Goal: Information Seeking & Learning: Check status

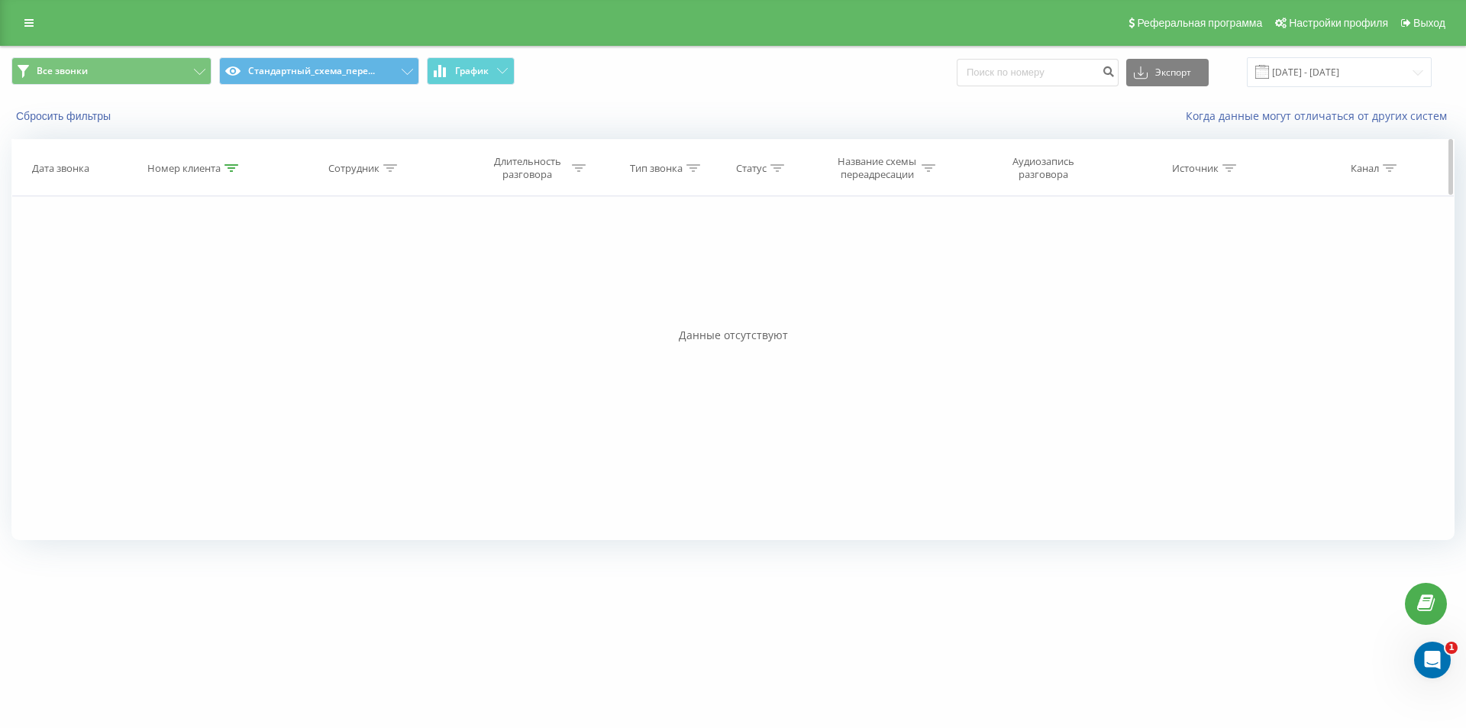
click at [225, 167] on div "Номер клиента" at bounding box center [192, 168] width 91 height 13
click at [205, 276] on input "380635656037" at bounding box center [195, 277] width 134 height 27
paste input "995611326"
click at [220, 312] on span "OK" at bounding box center [226, 308] width 43 height 24
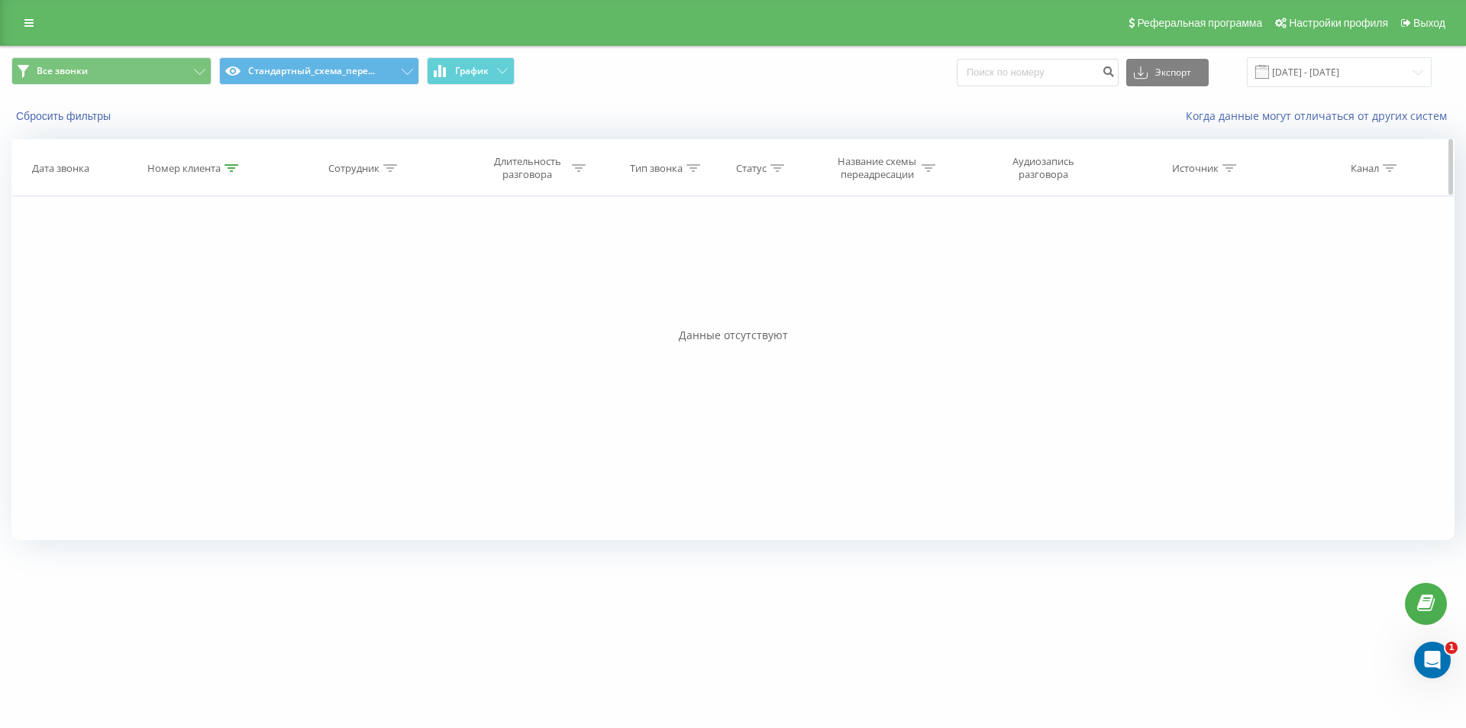
click at [228, 168] on icon at bounding box center [232, 168] width 14 height 8
click at [205, 284] on input "380995611326" at bounding box center [195, 277] width 134 height 27
paste input "3117755"
click at [215, 310] on span "OK" at bounding box center [226, 308] width 43 height 24
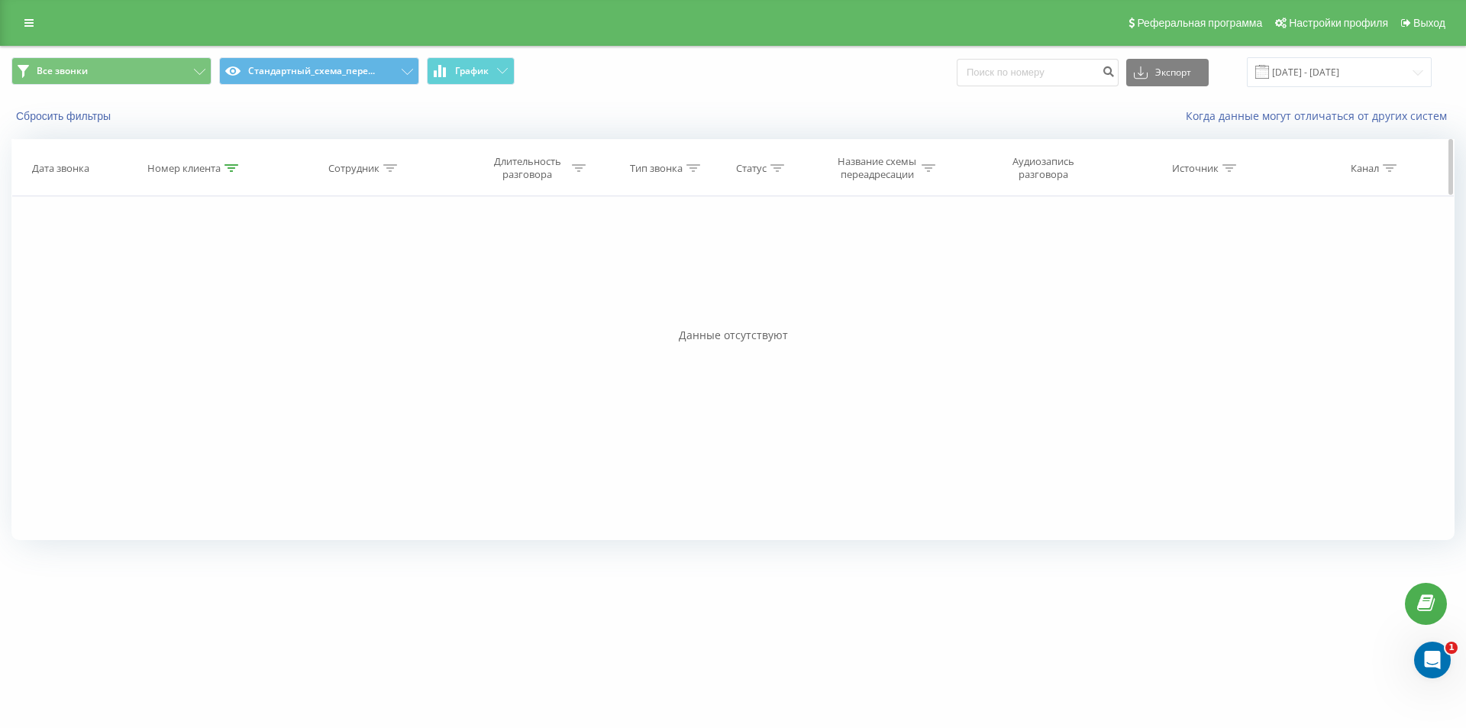
drag, startPoint x: 220, startPoint y: 157, endPoint x: 231, endPoint y: 164, distance: 13.4
click at [221, 158] on th "Номер клиента" at bounding box center [193, 168] width 163 height 57
click at [231, 164] on icon at bounding box center [232, 168] width 14 height 8
click at [224, 276] on input "380993117755" at bounding box center [195, 277] width 134 height 27
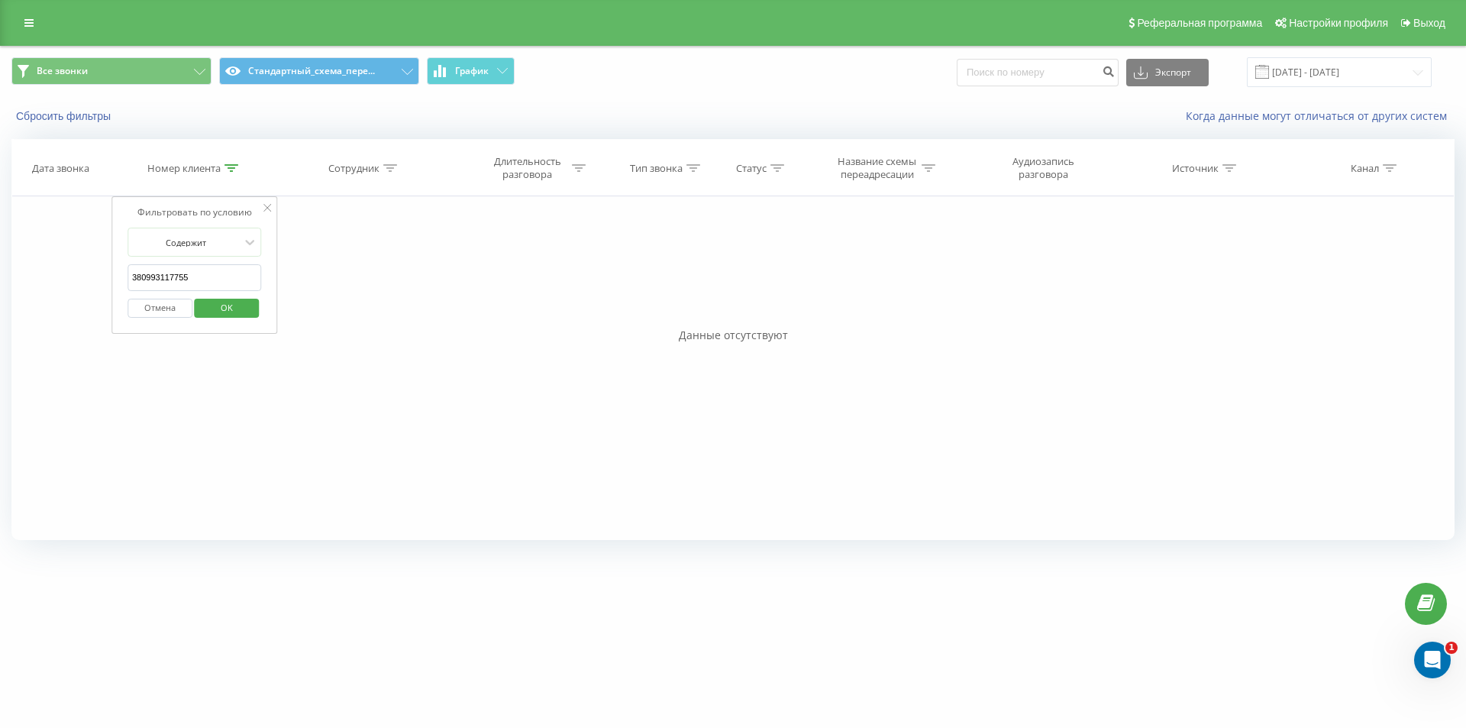
click at [225, 312] on span "OK" at bounding box center [226, 308] width 43 height 24
click at [229, 165] on icon at bounding box center [232, 168] width 14 height 8
click at [199, 283] on input "380993117755" at bounding box center [195, 277] width 134 height 27
click at [200, 282] on input "380993117755" at bounding box center [195, 277] width 134 height 27
paste input "674681343"
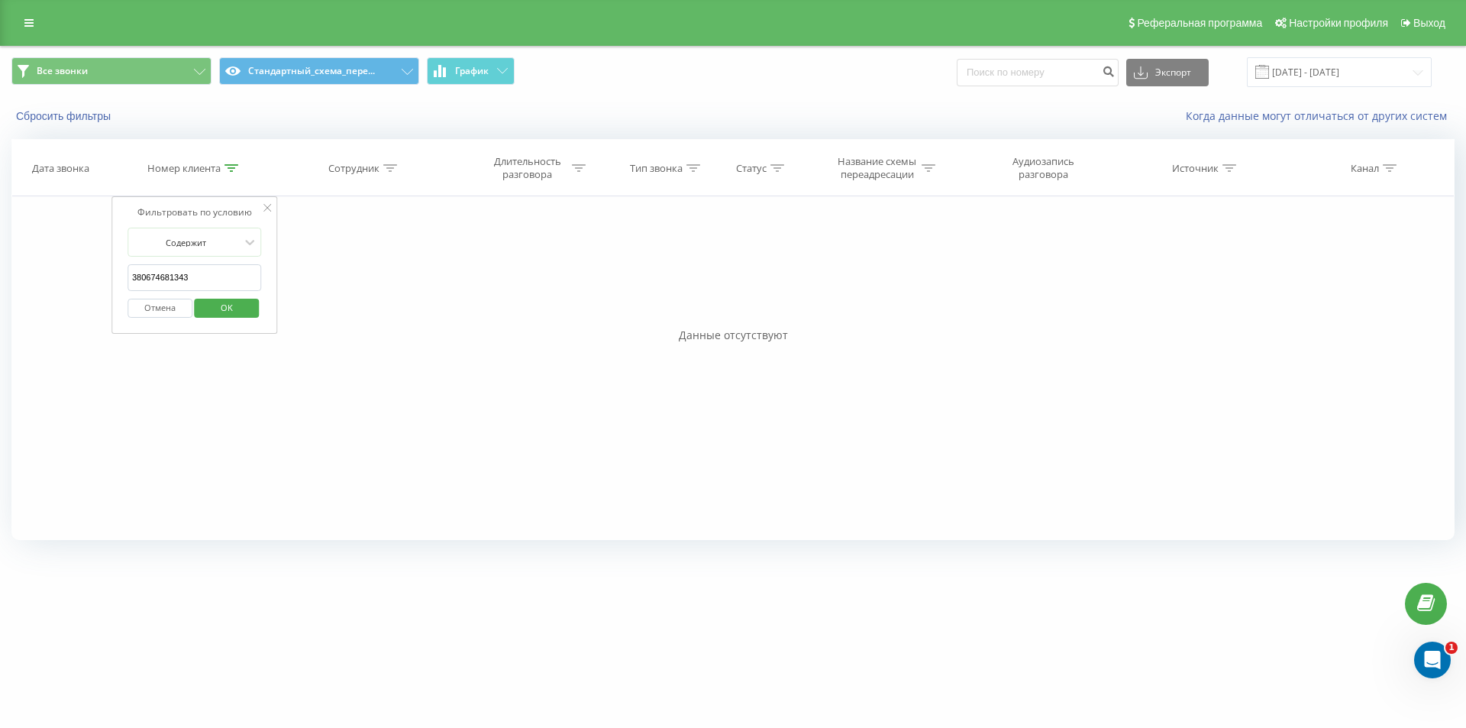
click at [212, 305] on span "OK" at bounding box center [226, 308] width 43 height 24
click at [232, 169] on icon at bounding box center [232, 168] width 14 height 8
click at [217, 289] on input "380674681343" at bounding box center [195, 277] width 134 height 27
paste input "А15946"
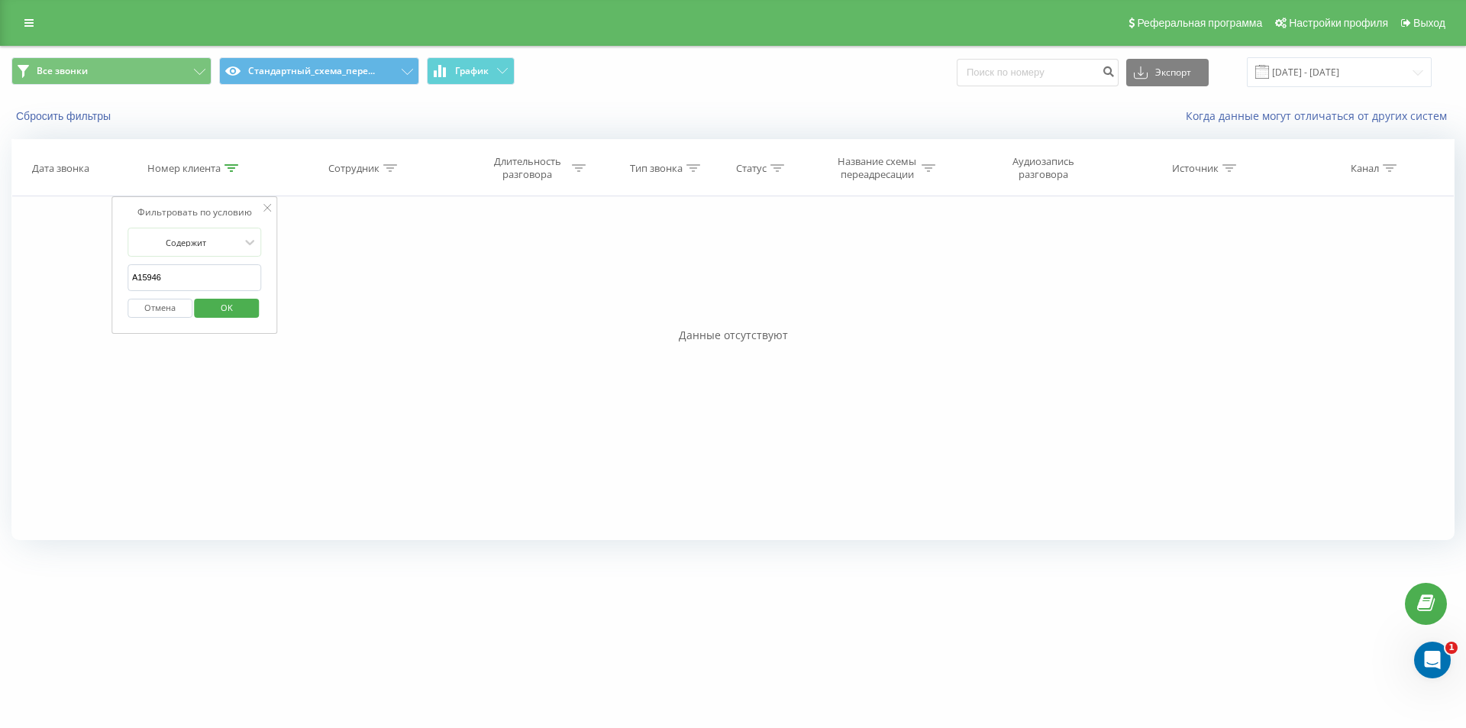
click at [220, 299] on span "OK" at bounding box center [226, 308] width 43 height 24
click at [231, 164] on icon at bounding box center [232, 168] width 14 height 8
click at [228, 285] on input "А15946" at bounding box center [195, 277] width 134 height 27
paste input "380674681343"
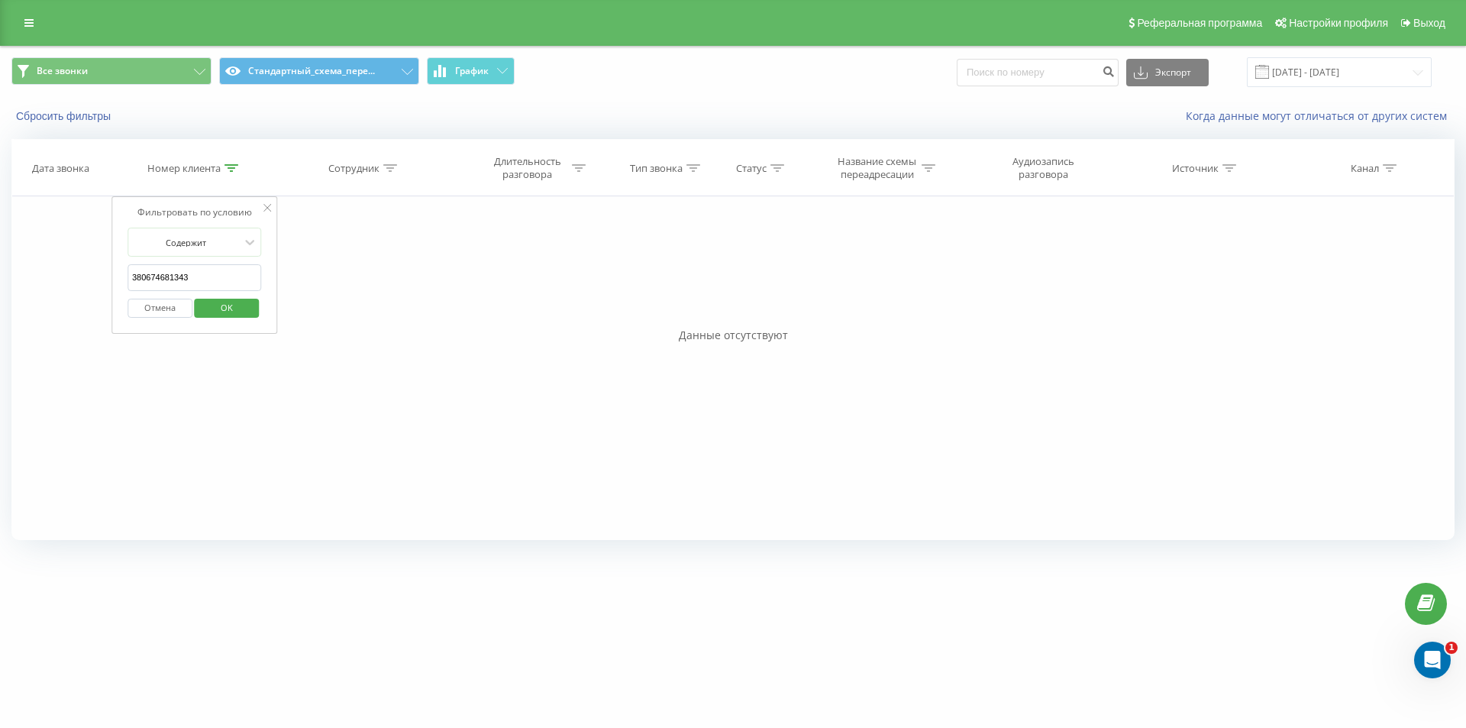
click at [228, 301] on span "OK" at bounding box center [226, 308] width 43 height 24
click at [223, 170] on div "Номер клиента" at bounding box center [192, 168] width 91 height 13
click at [201, 278] on input "380674681343" at bounding box center [195, 277] width 134 height 27
click at [227, 308] on span "OK" at bounding box center [226, 308] width 43 height 24
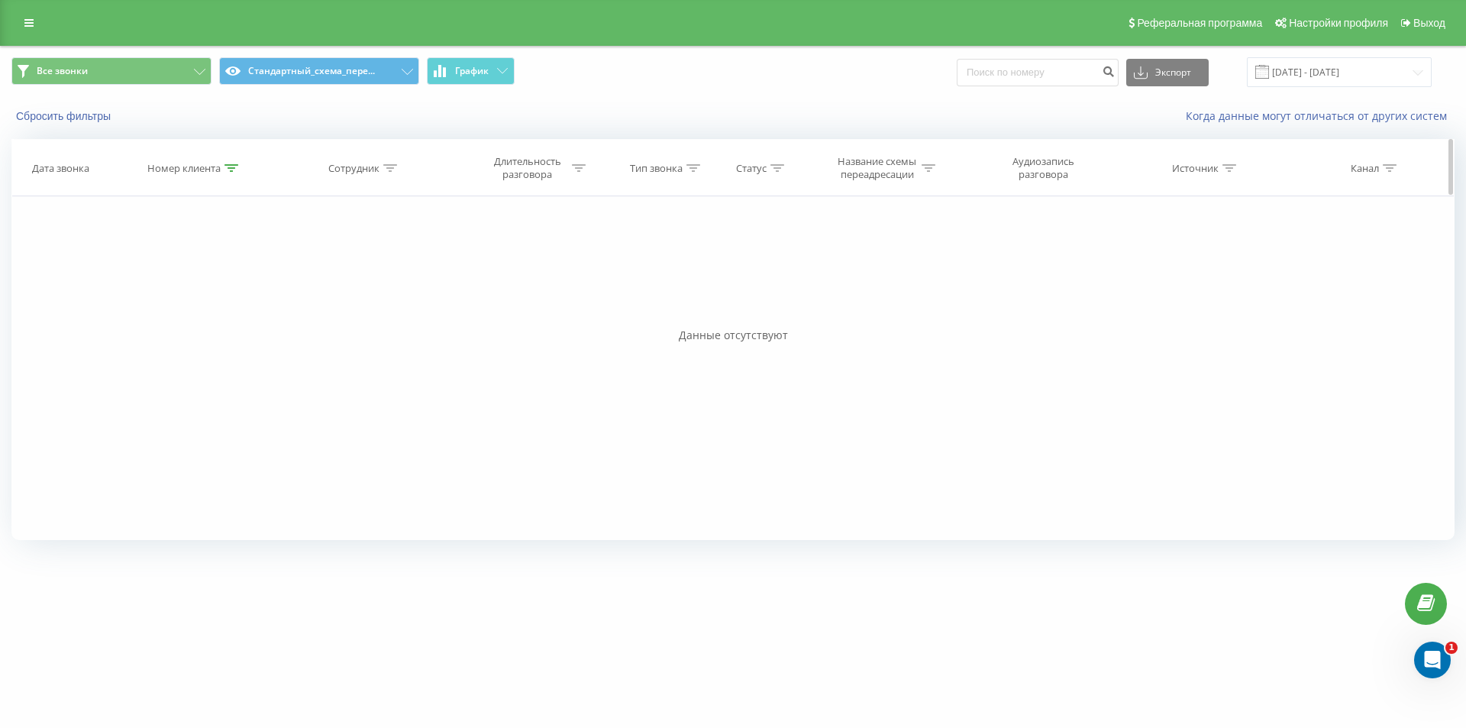
click at [231, 164] on icon at bounding box center [232, 168] width 14 height 8
click at [224, 282] on input "380674681343" at bounding box center [195, 277] width 134 height 27
paste input "tel:[PHONE_NUMBER]"
drag, startPoint x: 146, startPoint y: 279, endPoint x: 101, endPoint y: 247, distance: 54.9
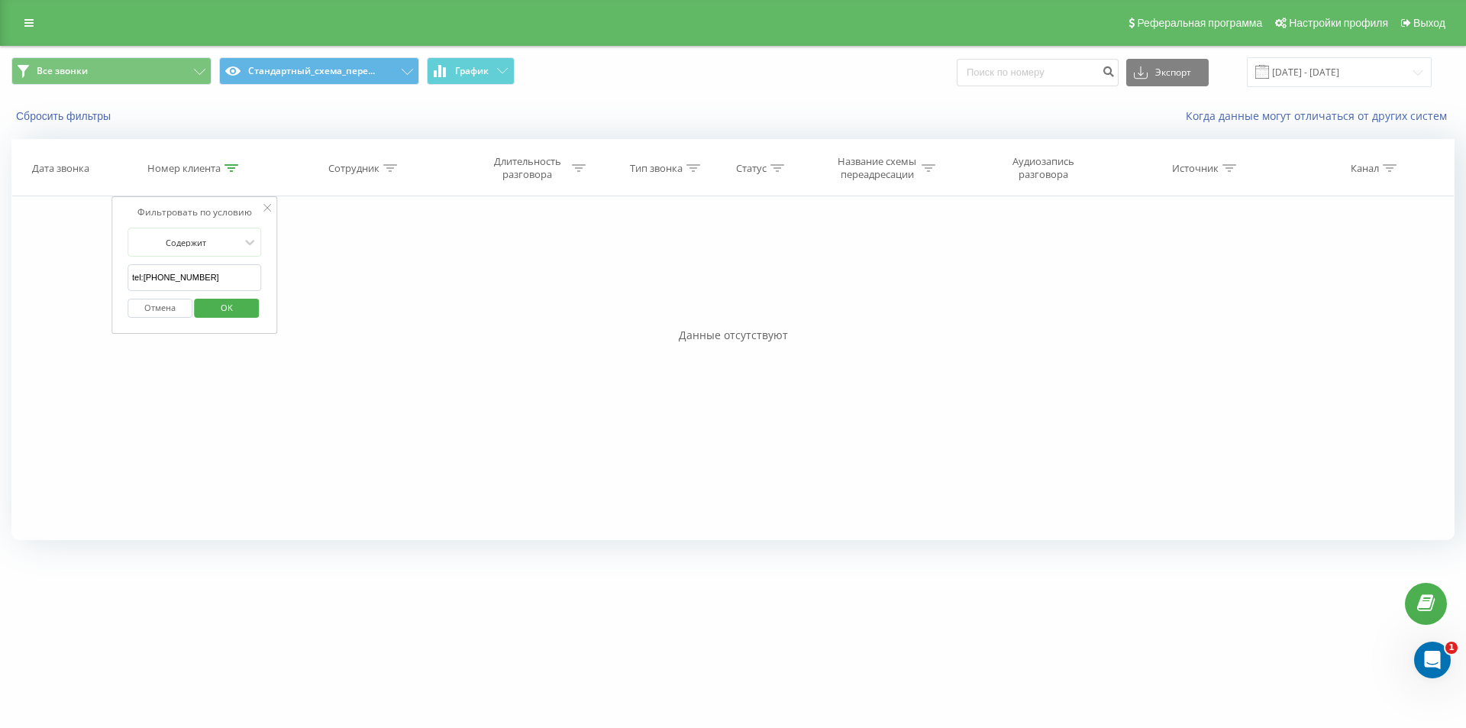
click at [96, 276] on div "Фильтровать по условию Содержит tel:[PHONE_NUMBER] Отмена OK Фильтровать по усл…" at bounding box center [732, 368] width 1443 height 344
click at [202, 278] on input "380504479759" at bounding box center [195, 277] width 134 height 27
click at [245, 309] on span "OK" at bounding box center [226, 308] width 43 height 24
click at [233, 170] on icon at bounding box center [232, 168] width 14 height 8
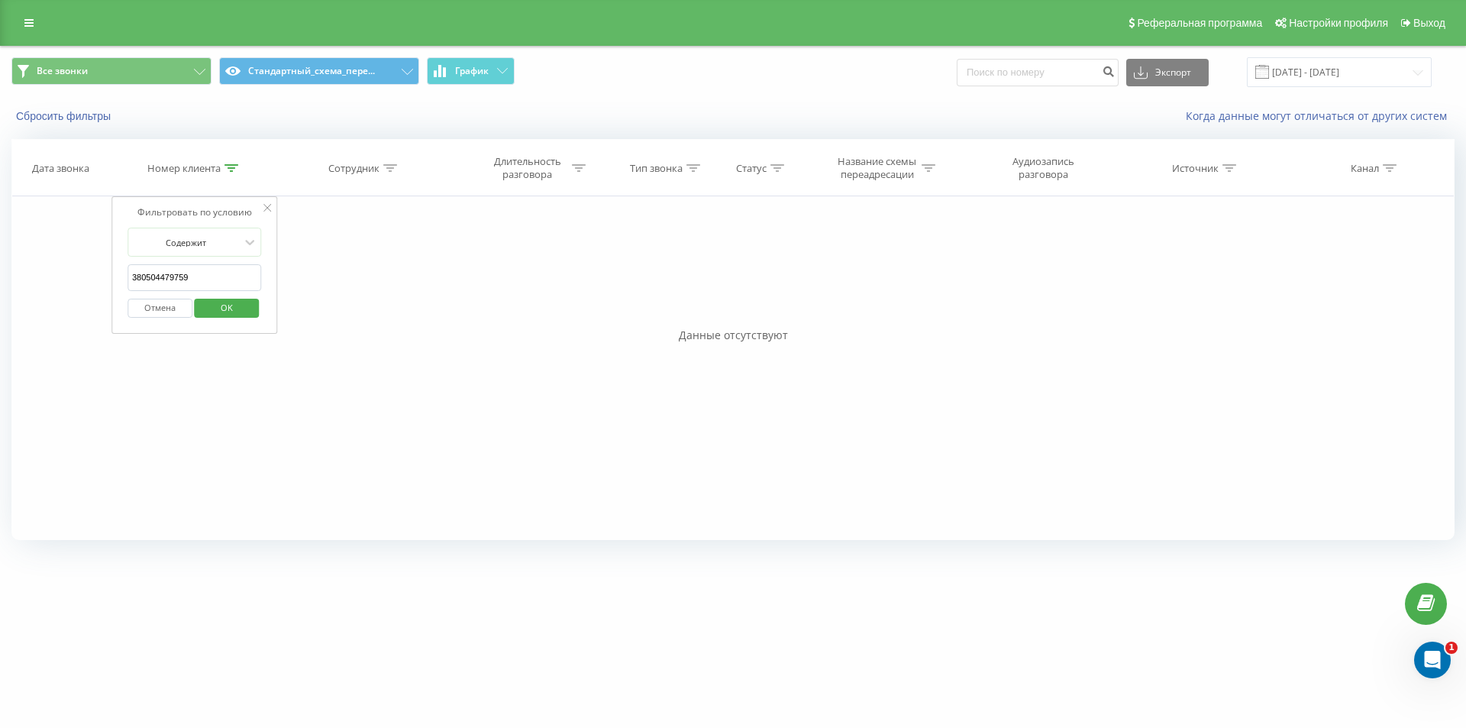
click at [183, 272] on input "380504479759" at bounding box center [195, 277] width 134 height 27
drag, startPoint x: 209, startPoint y: 280, endPoint x: 142, endPoint y: 276, distance: 67.4
click at [142, 276] on input "380504479759" at bounding box center [195, 277] width 134 height 27
paste input "951848534"
click at [241, 305] on span "OK" at bounding box center [226, 308] width 43 height 24
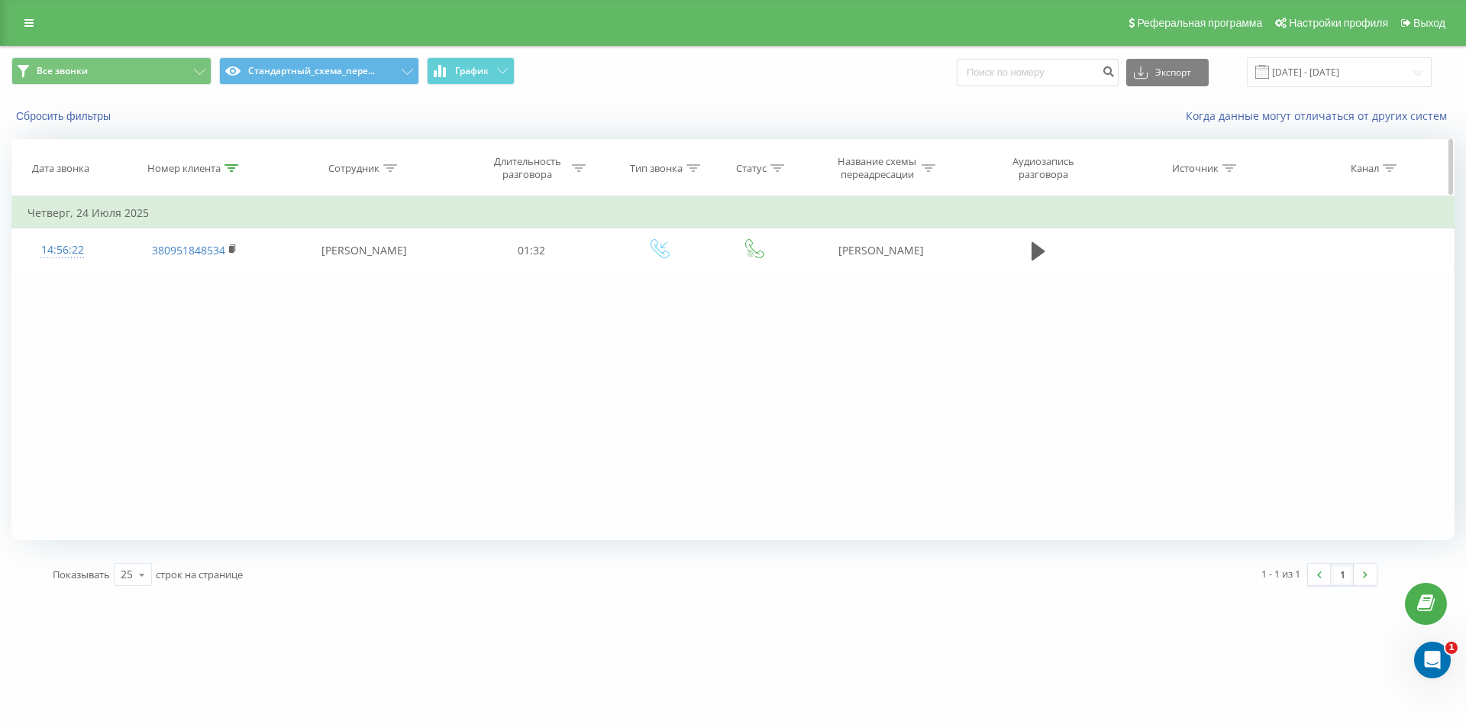
click at [231, 165] on icon at bounding box center [232, 168] width 14 height 8
click at [227, 273] on input "380951848534" at bounding box center [195, 277] width 134 height 27
paste input "00665439"
click at [227, 315] on span "OK" at bounding box center [226, 308] width 43 height 24
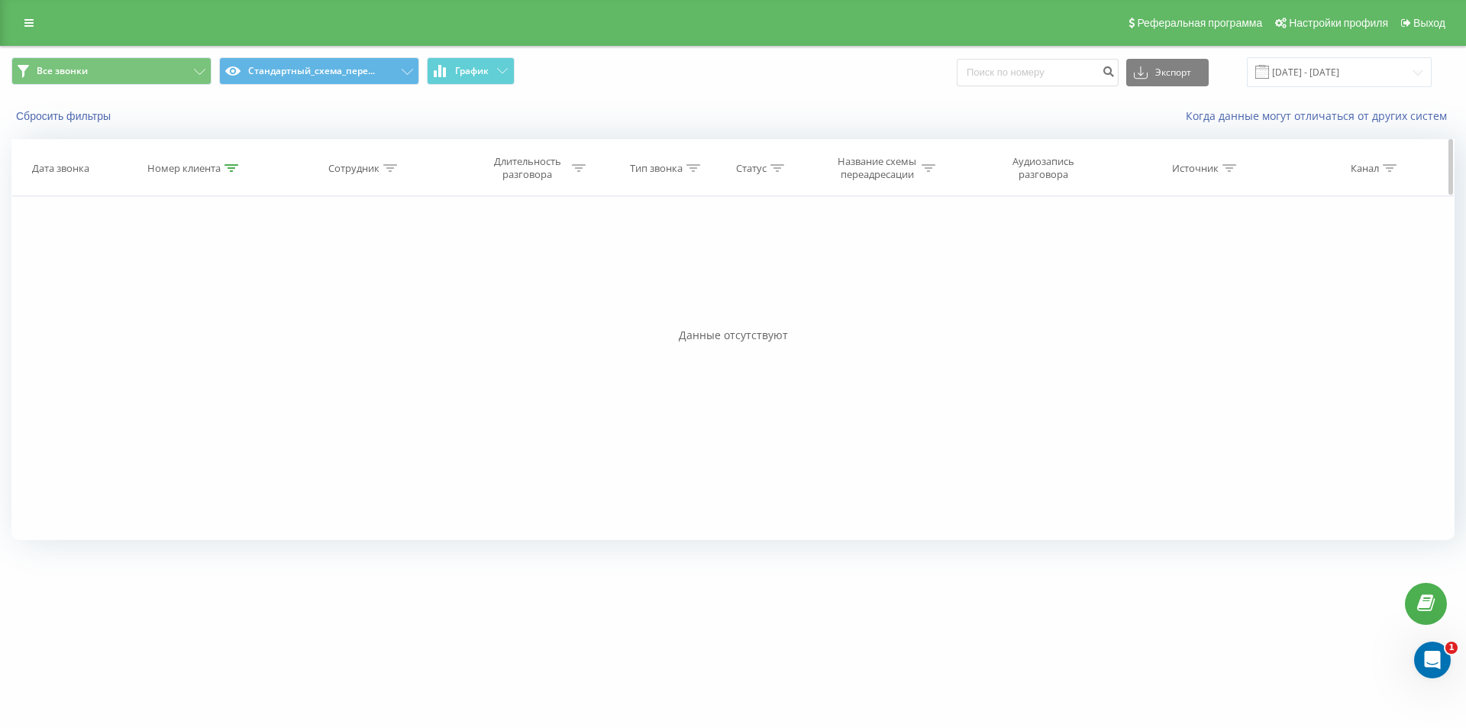
click at [231, 168] on icon at bounding box center [232, 168] width 14 height 8
click at [198, 280] on input "380900665439" at bounding box center [195, 277] width 134 height 27
paste input "5559159"
type input "380955591599"
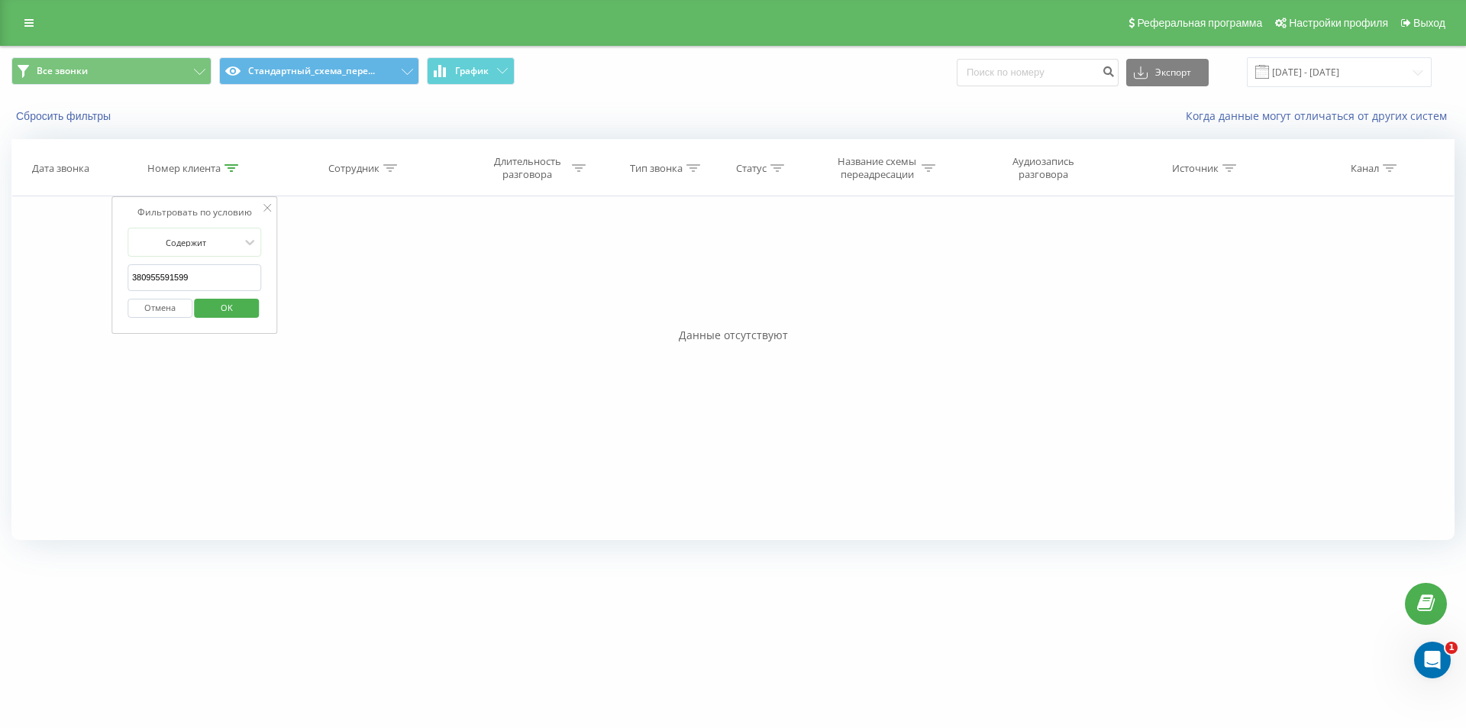
click at [209, 302] on span "OK" at bounding box center [226, 308] width 43 height 24
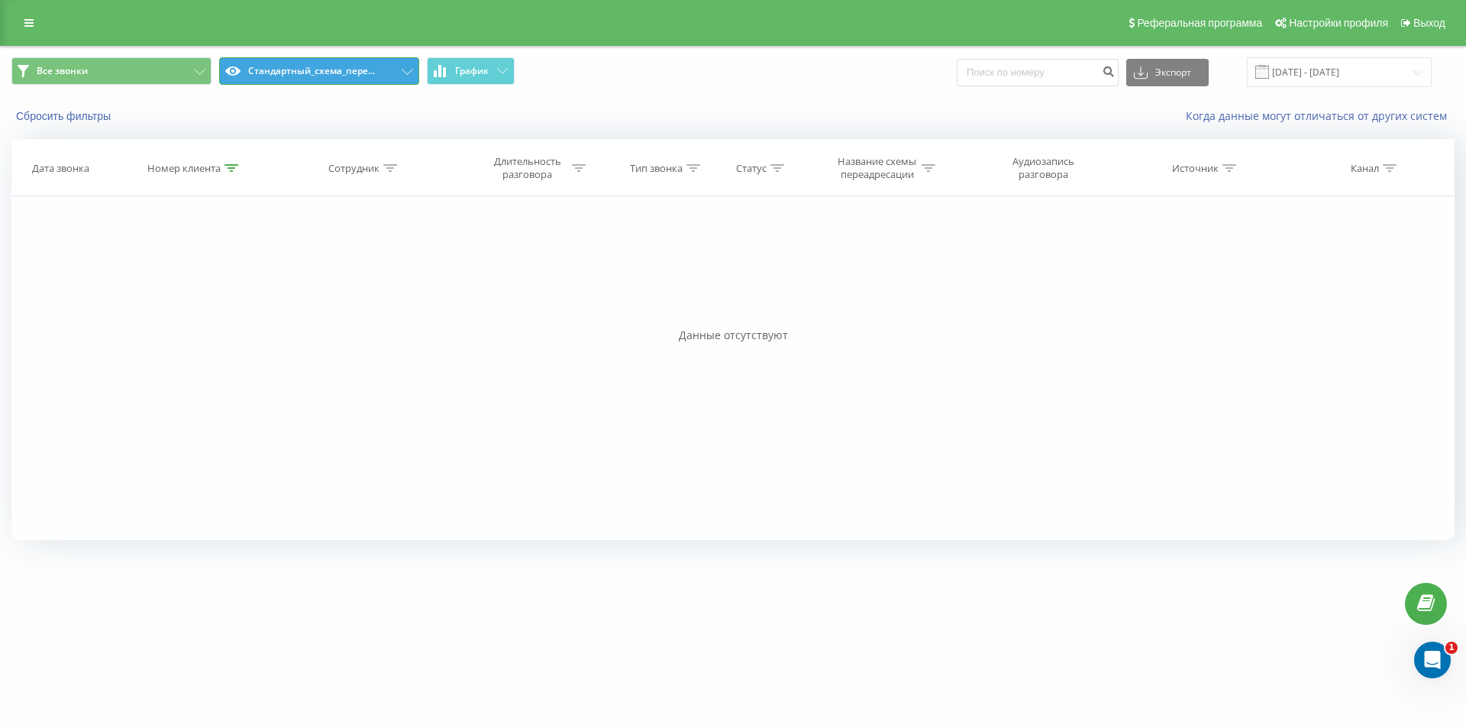
click at [381, 73] on button "Стандартный_схема_пере..." at bounding box center [319, 70] width 200 height 27
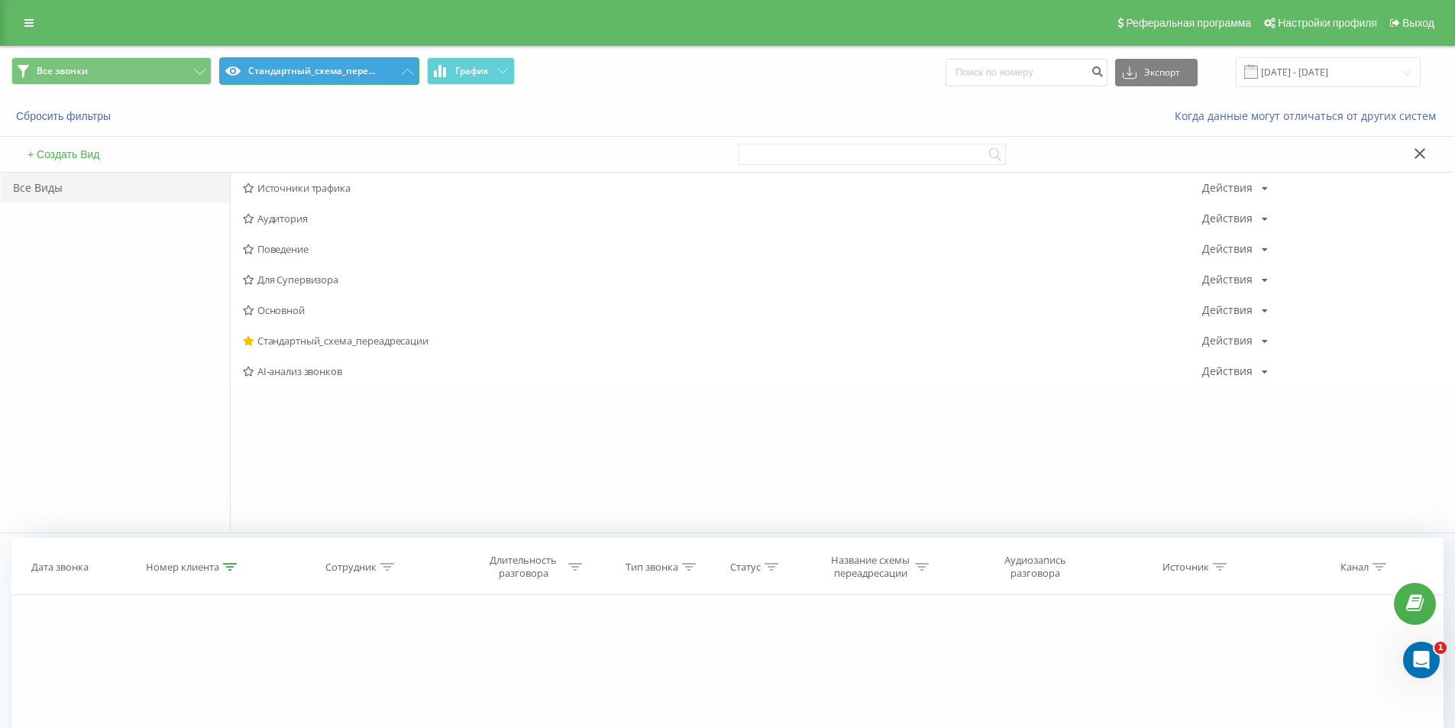
click at [392, 75] on button "Стандартный_схема_пере..." at bounding box center [319, 70] width 200 height 27
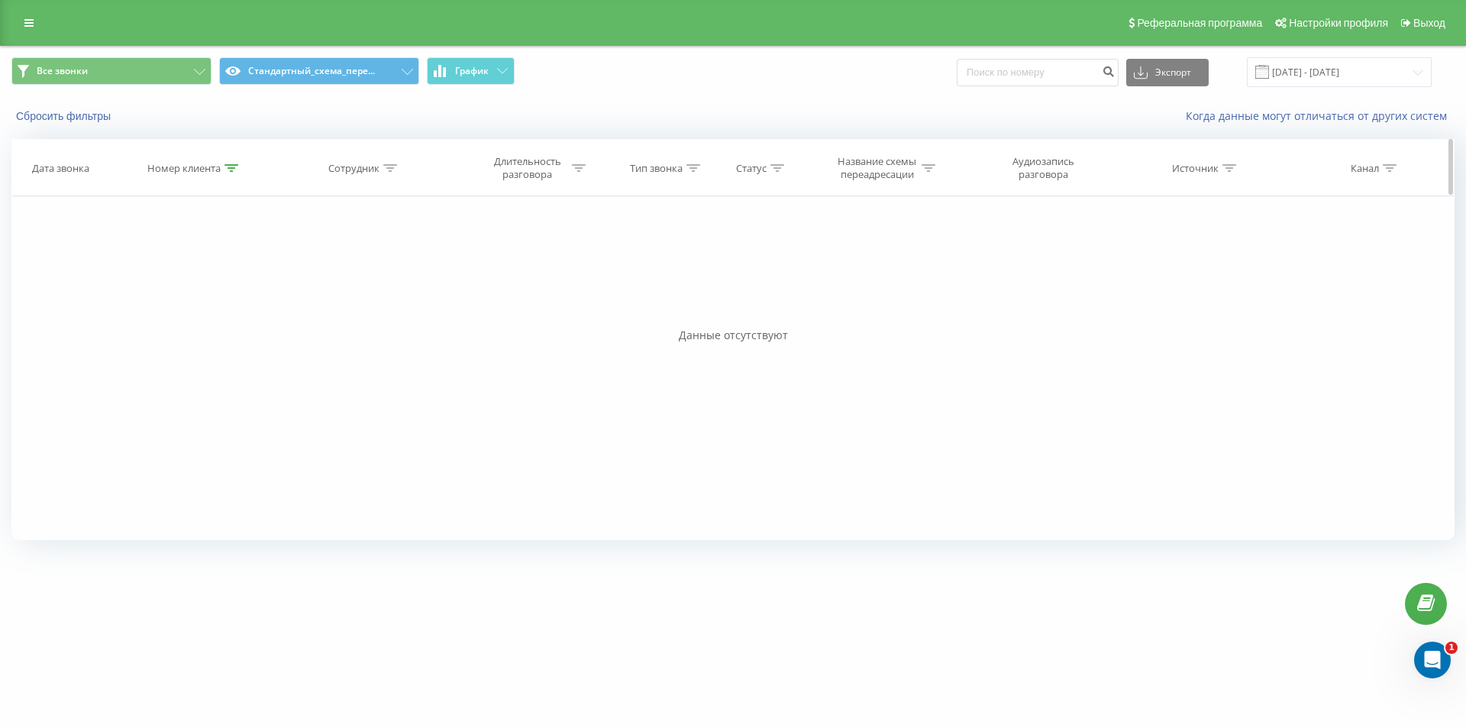
click at [215, 163] on div "Номер клиента" at bounding box center [183, 168] width 73 height 13
drag, startPoint x: 192, startPoint y: 270, endPoint x: 50, endPoint y: 296, distance: 145.2
click at [50, 296] on div "Фильтровать по условию Содержит 380955591599 Отмена OK Фильтровать по условию С…" at bounding box center [732, 368] width 1443 height 344
paste input "[PHONE_NUMBER]"
click at [135, 277] on input "[PHONE_NUMBER]" at bounding box center [195, 277] width 134 height 27
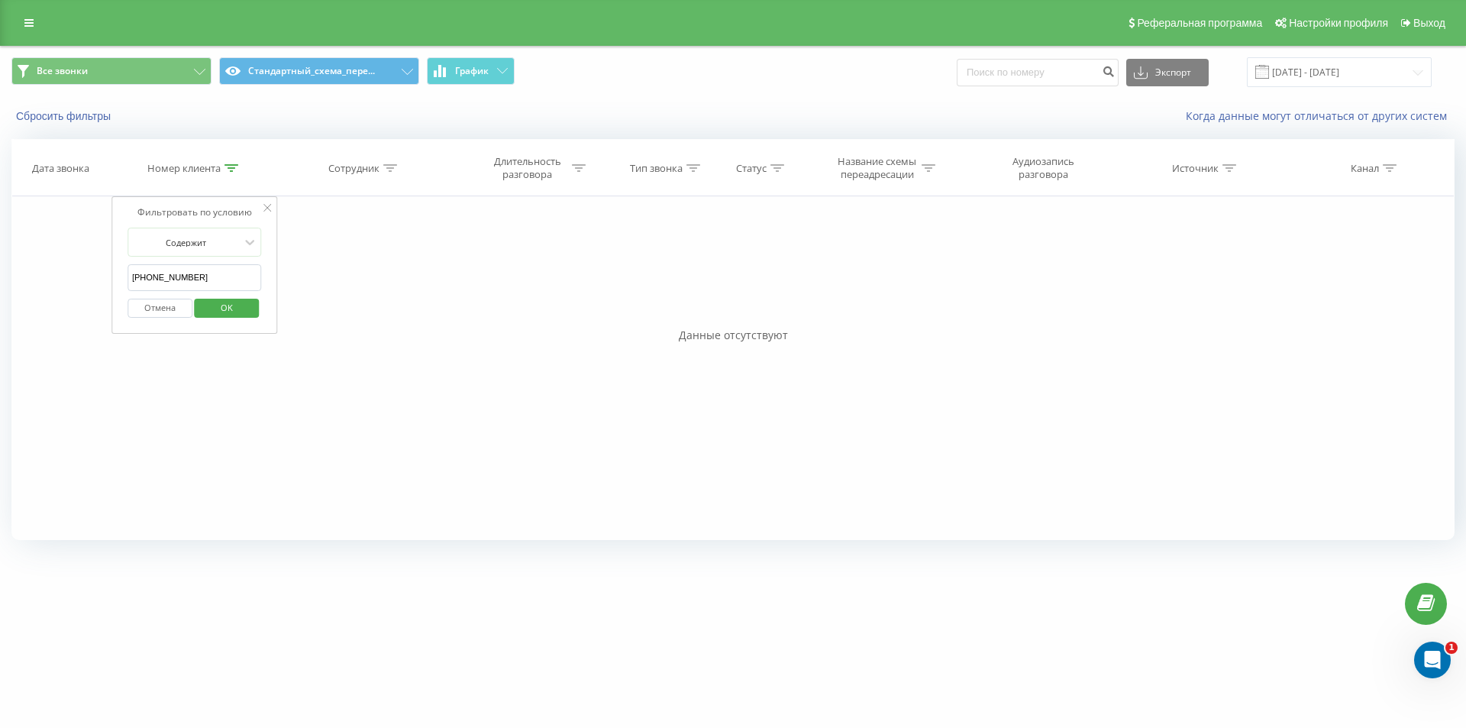
type input "380509061558"
click button "OK" at bounding box center [227, 308] width 65 height 19
click at [234, 168] on icon at bounding box center [232, 168] width 14 height 8
click at [188, 274] on input "380635656037" at bounding box center [195, 277] width 134 height 27
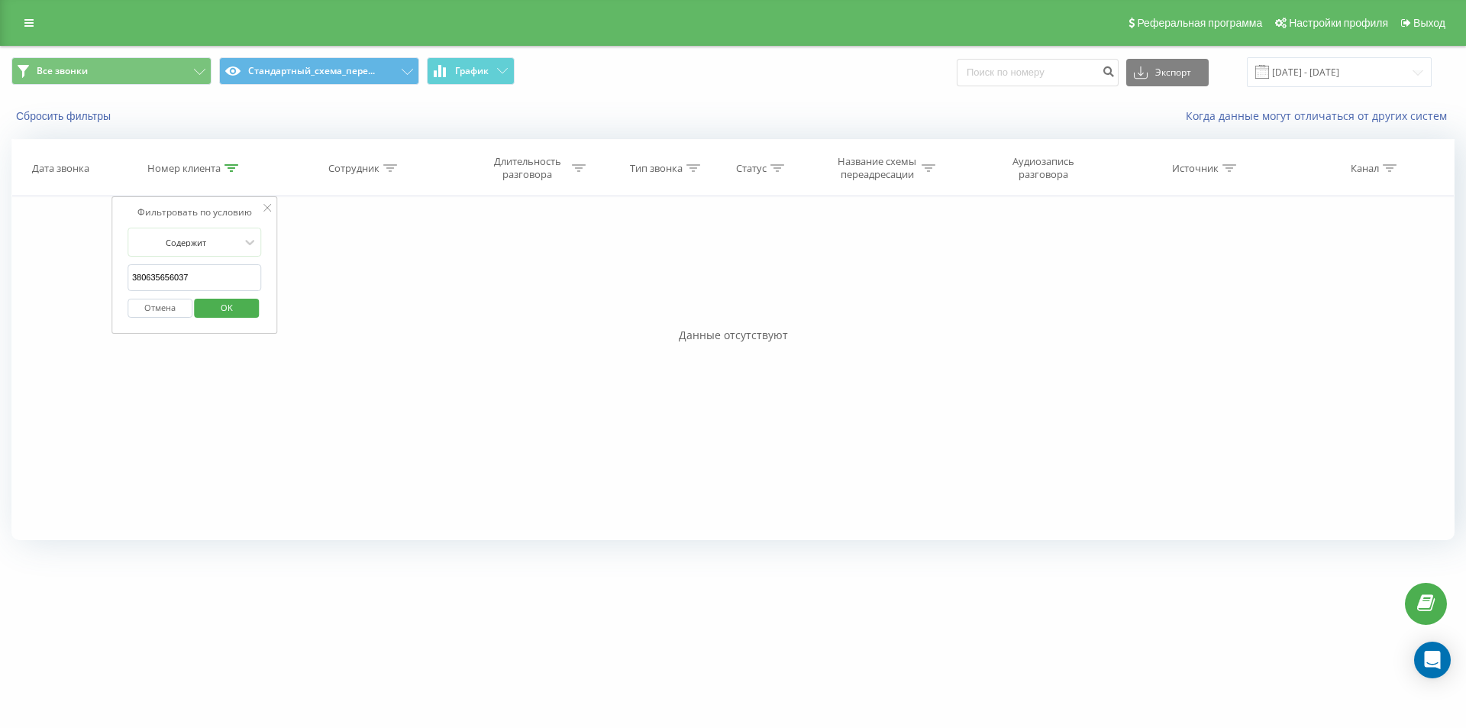
paste input "995611326"
click at [219, 316] on span "OK" at bounding box center [226, 308] width 43 height 24
click at [225, 166] on icon at bounding box center [232, 168] width 14 height 8
click at [211, 283] on input "380995611326" at bounding box center [195, 277] width 134 height 27
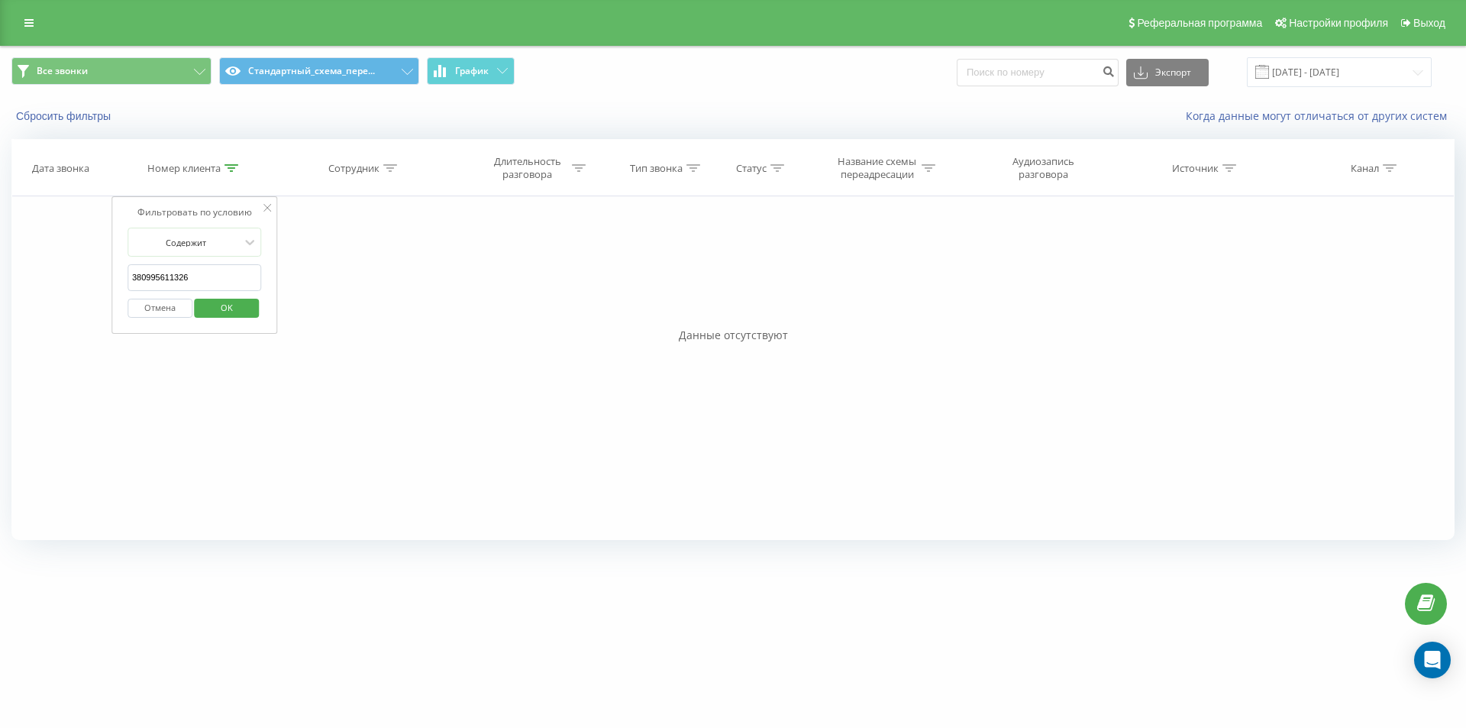
paste input "3117755"
click at [218, 305] on span "OK" at bounding box center [226, 308] width 43 height 24
click at [231, 171] on icon at bounding box center [232, 168] width 14 height 8
click at [209, 276] on input "380993117755" at bounding box center [195, 277] width 134 height 27
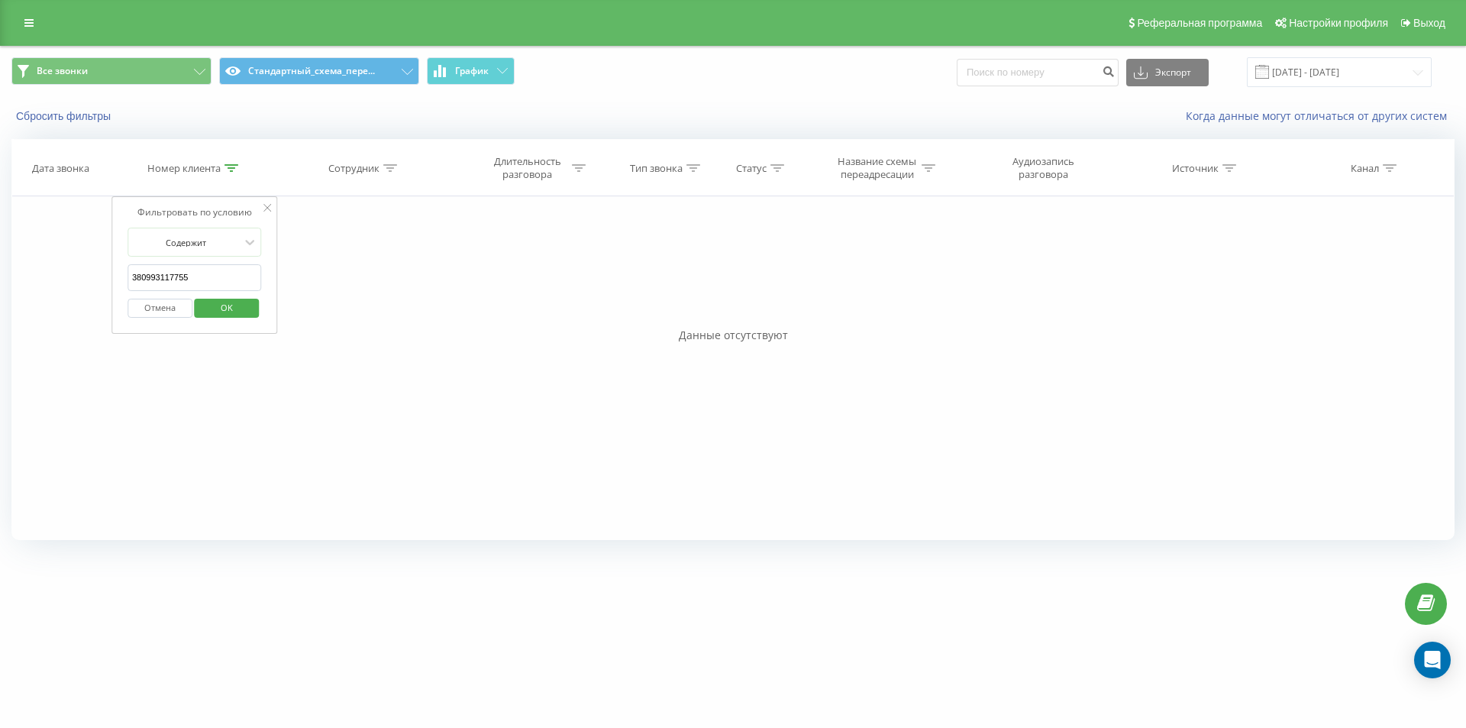
paste input "674681343"
click at [209, 311] on span "OK" at bounding box center [226, 308] width 43 height 24
click at [231, 166] on icon at bounding box center [232, 168] width 14 height 8
click at [211, 273] on input "380674681343" at bounding box center [195, 277] width 134 height 27
click at [210, 273] on input "380674681343" at bounding box center [195, 277] width 134 height 27
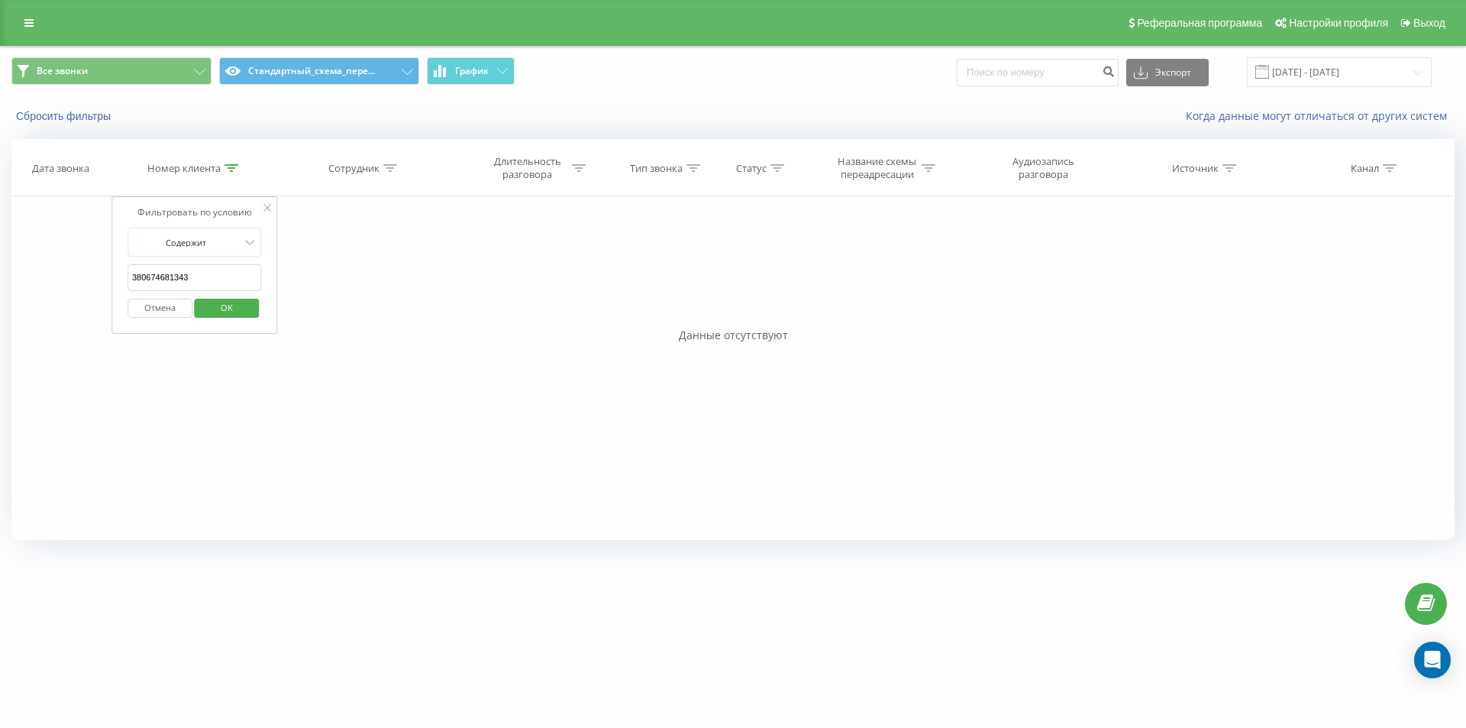
click at [224, 308] on span "OK" at bounding box center [226, 308] width 43 height 24
click at [237, 171] on icon at bounding box center [232, 168] width 14 height 8
click at [199, 273] on input "380674681343" at bounding box center [195, 277] width 134 height 27
paste input "504479759"
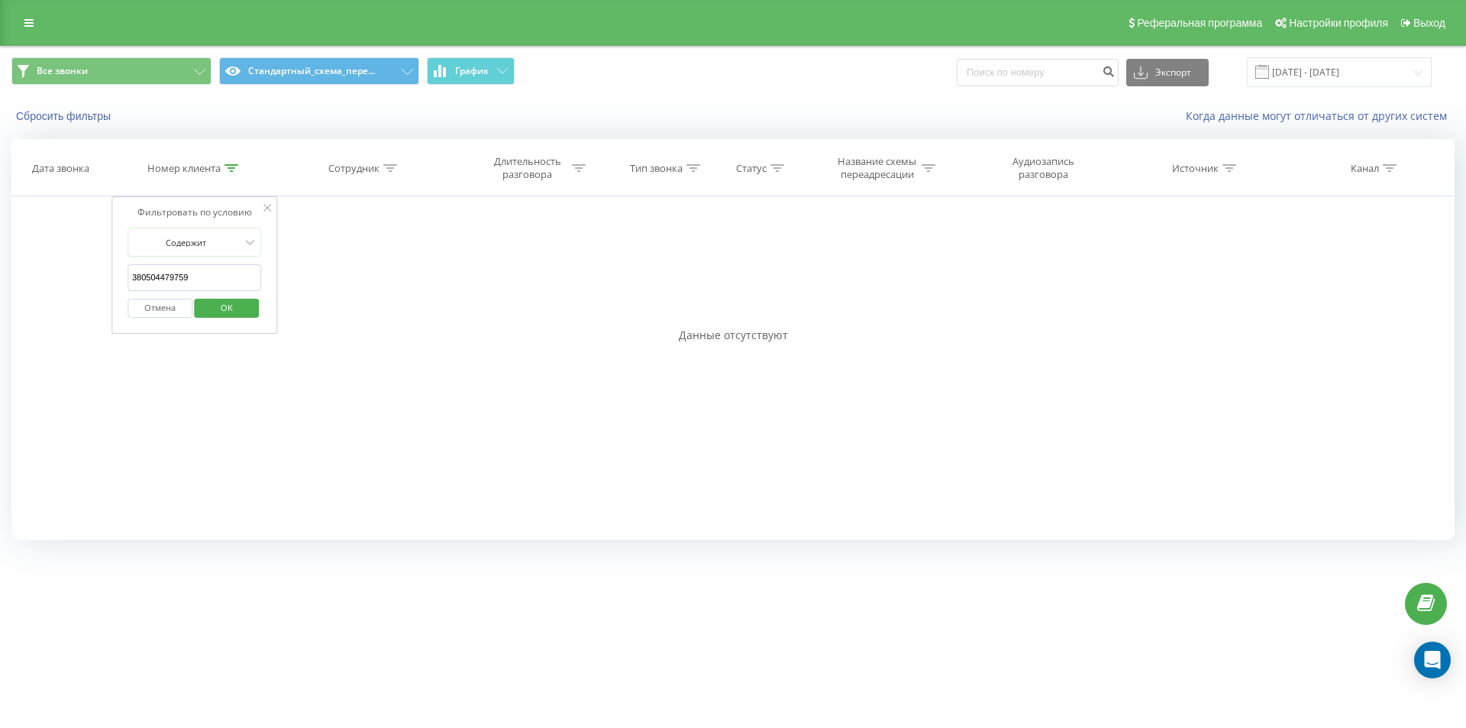
click at [202, 305] on button "OK" at bounding box center [227, 308] width 65 height 19
click at [232, 160] on th "Номер клиента" at bounding box center [193, 168] width 163 height 57
click at [231, 163] on div at bounding box center [232, 168] width 14 height 13
drag, startPoint x: 199, startPoint y: 278, endPoint x: 143, endPoint y: 276, distance: 56.6
click at [143, 276] on input "380504479759" at bounding box center [195, 277] width 134 height 27
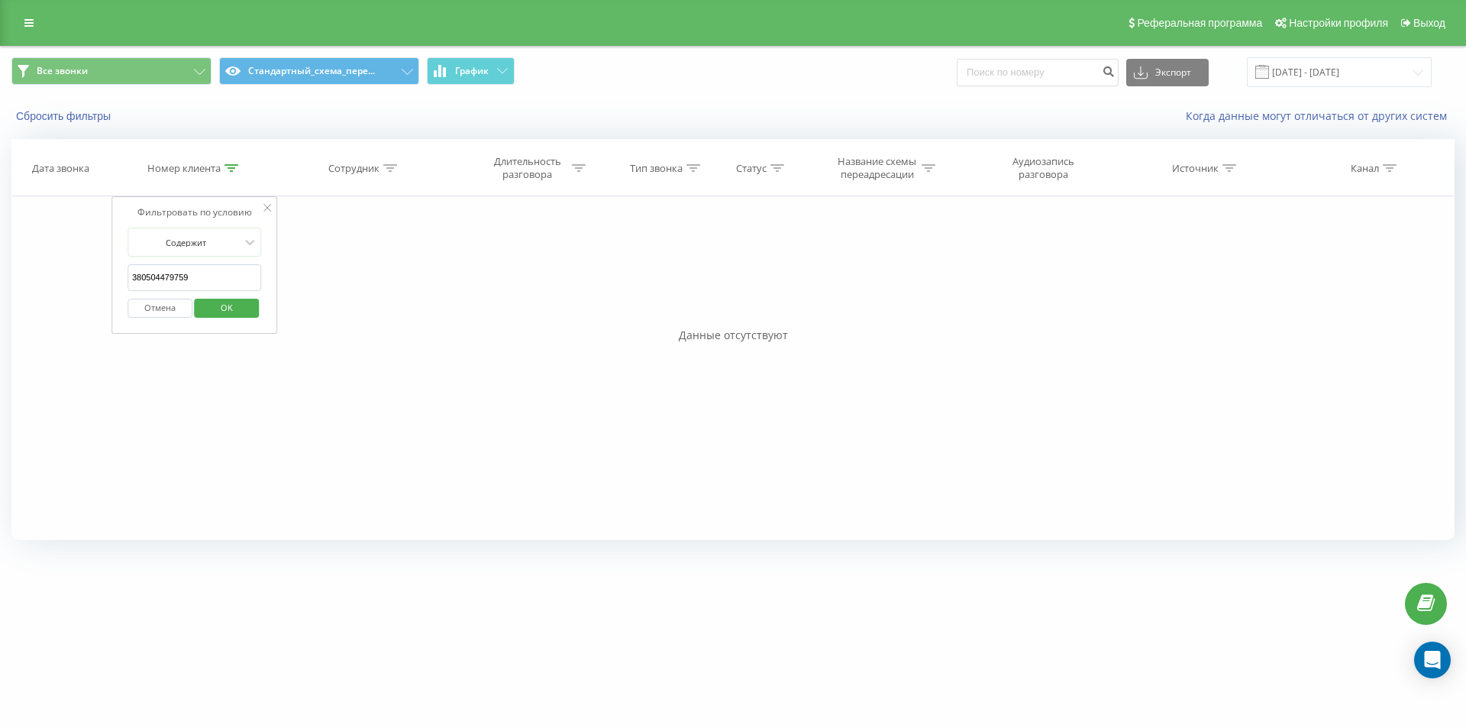
paste input "951848534"
click at [227, 302] on span "OK" at bounding box center [226, 308] width 43 height 24
click at [232, 174] on div at bounding box center [232, 168] width 14 height 13
click at [214, 276] on input "380951848534" at bounding box center [195, 277] width 134 height 27
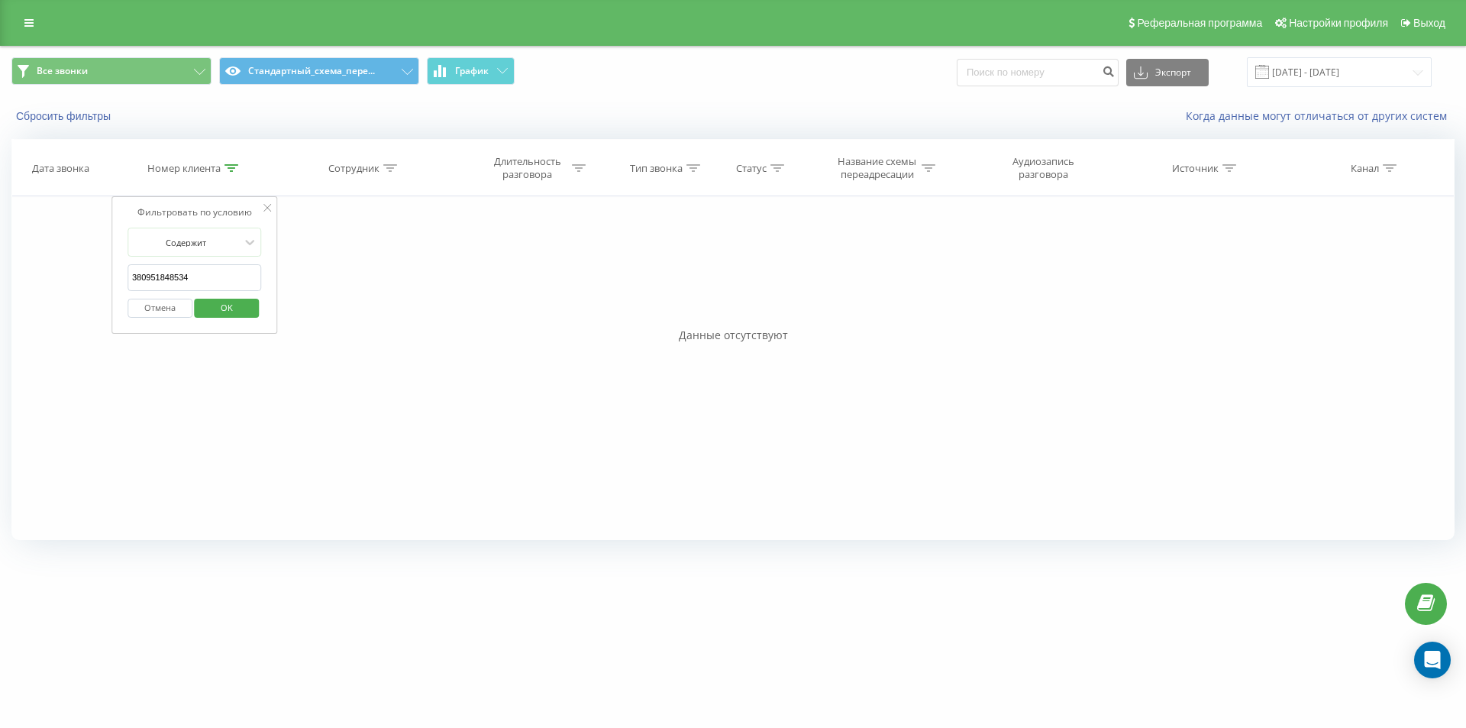
paste input "00665439"
click at [219, 306] on span "OK" at bounding box center [226, 308] width 43 height 24
click at [232, 173] on div at bounding box center [232, 168] width 14 height 13
click at [218, 282] on input "380900665439" at bounding box center [195, 277] width 134 height 27
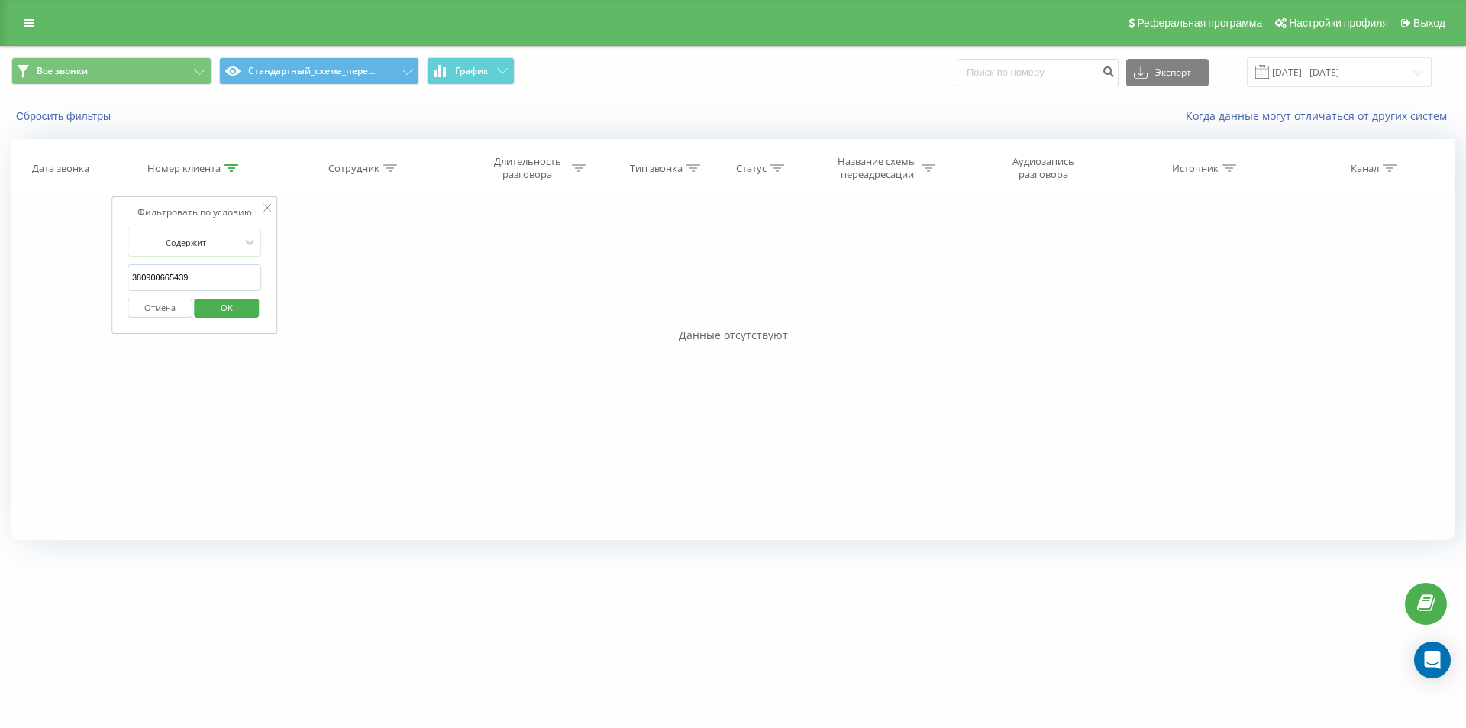
paste input "5559159"
type input "380955591599"
click at [213, 298] on span "OK" at bounding box center [226, 308] width 43 height 24
